Goal: Navigation & Orientation: Find specific page/section

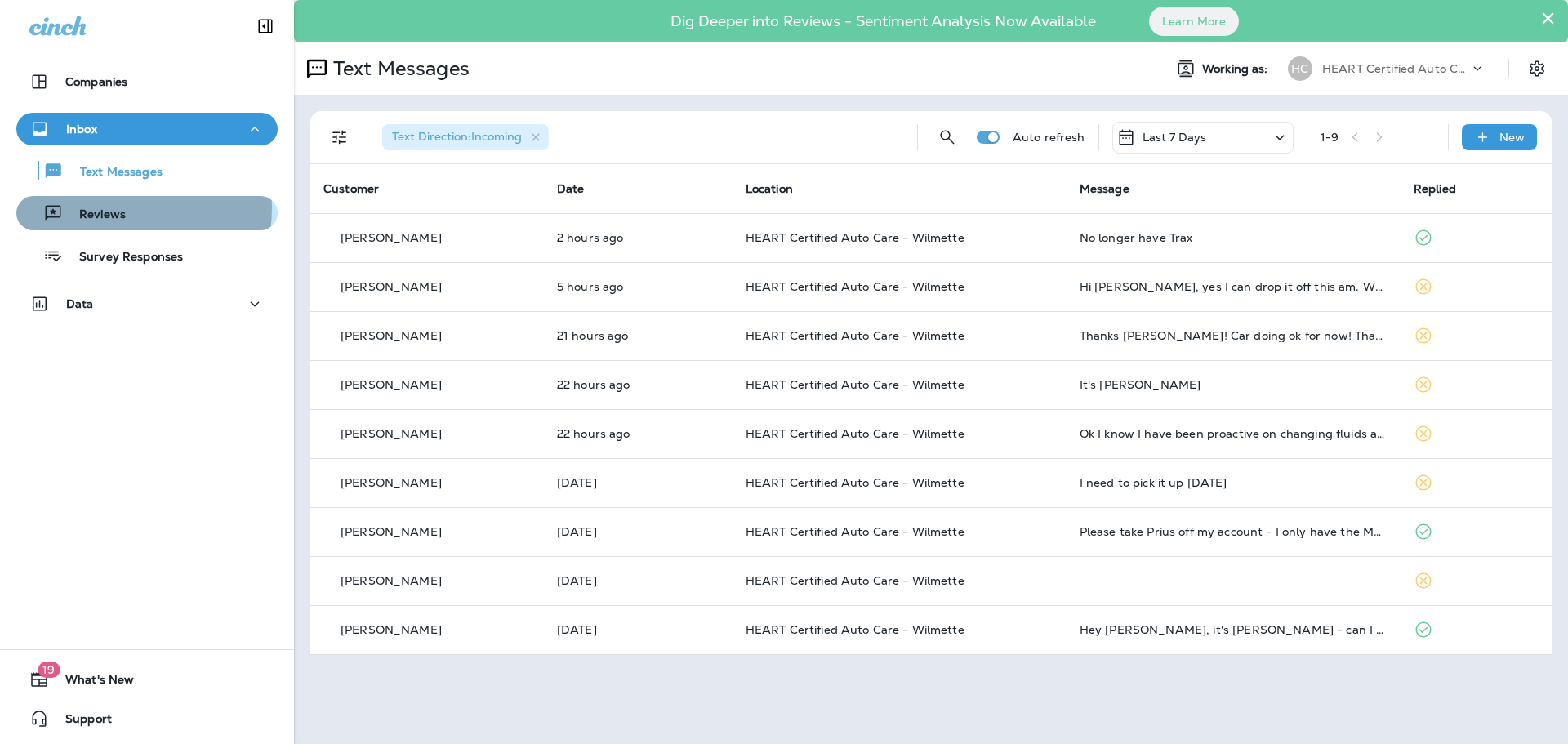
click at [120, 209] on p "Reviews" at bounding box center [94, 215] width 63 height 16
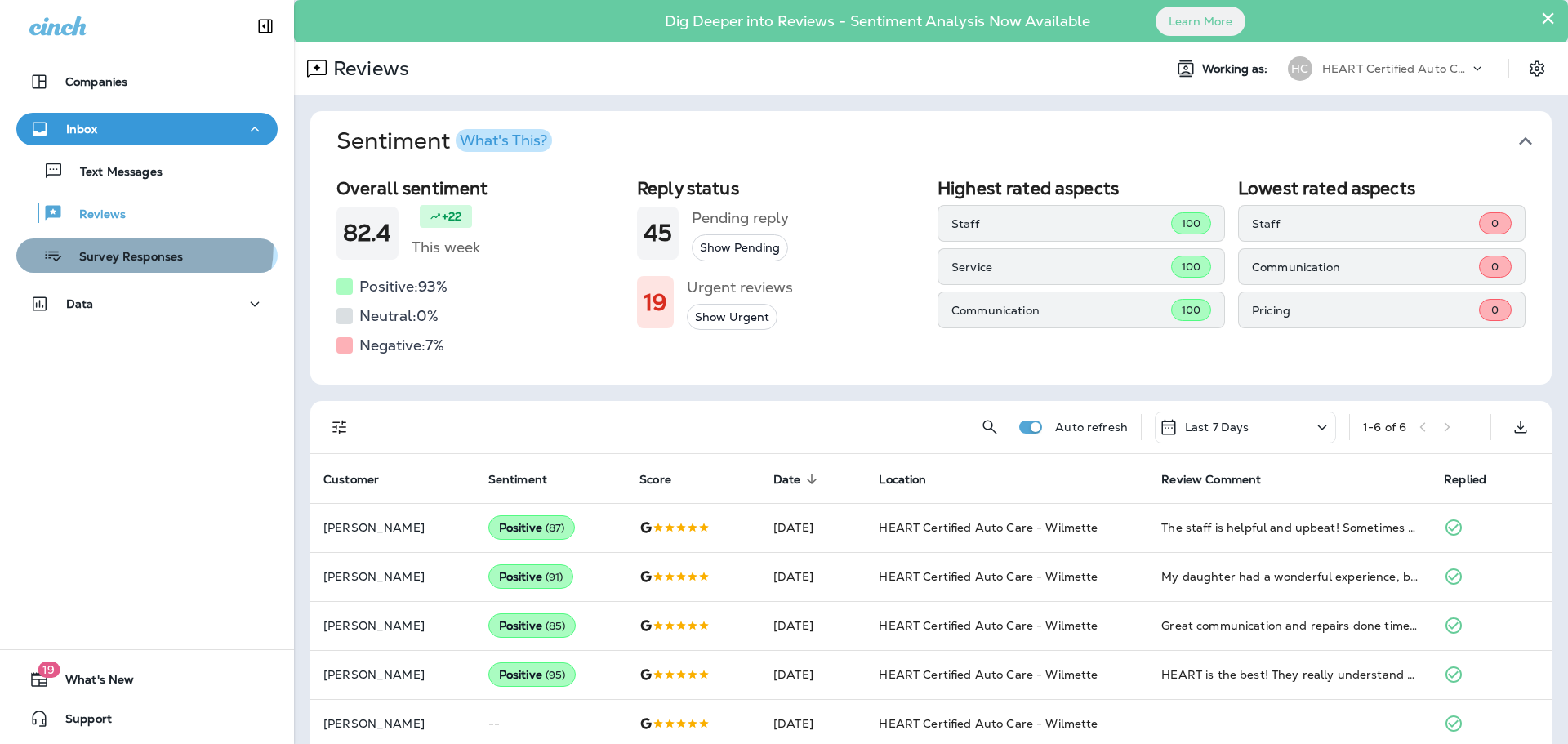
click at [126, 244] on div "Survey Responses" at bounding box center [103, 255] width 160 height 25
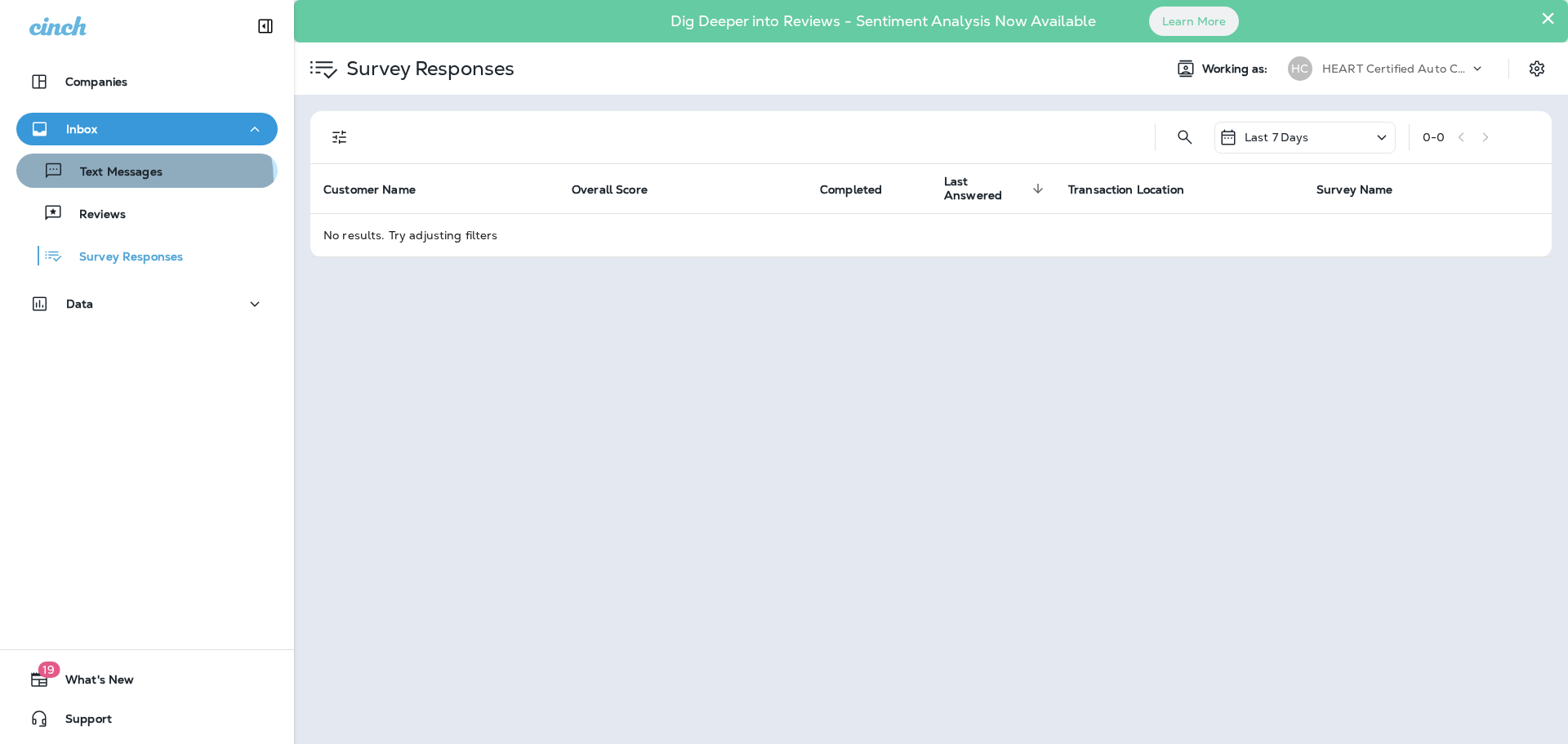
click at [135, 181] on div "Text Messages" at bounding box center [92, 170] width 140 height 25
